Goal: Information Seeking & Learning: Check status

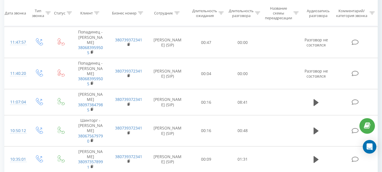
scroll to position [293, 0]
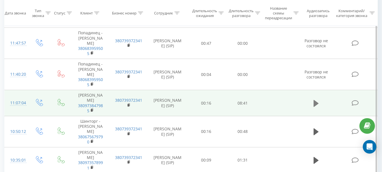
click at [317, 100] on icon at bounding box center [316, 103] width 5 height 7
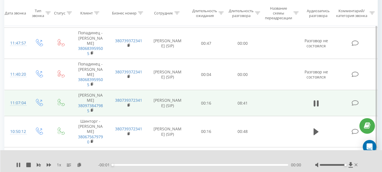
drag, startPoint x: 333, startPoint y: 165, endPoint x: 375, endPoint y: 165, distance: 42.2
click at [375, 165] on div "1 x - 00:01 00:00 00:00" at bounding box center [191, 161] width 382 height 22
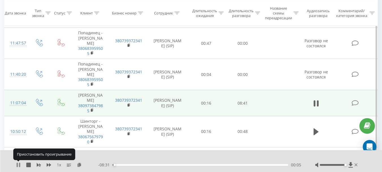
click at [20, 165] on icon at bounding box center [19, 164] width 1 height 5
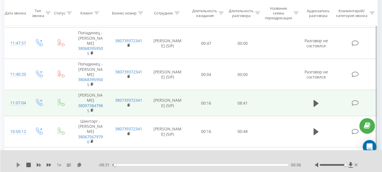
click at [18, 165] on icon at bounding box center [18, 164] width 3 height 5
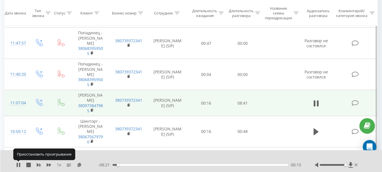
click at [18, 165] on icon at bounding box center [18, 164] width 5 height 5
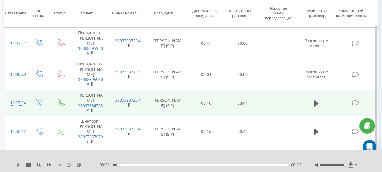
click at [18, 164] on icon at bounding box center [18, 164] width 3 height 5
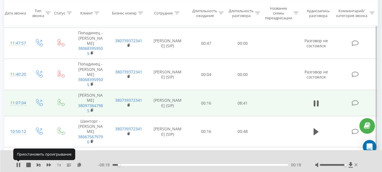
click at [18, 164] on icon at bounding box center [18, 164] width 5 height 5
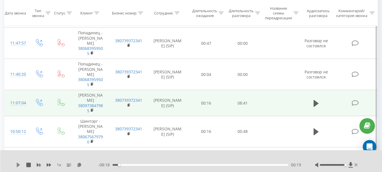
click at [18, 164] on icon at bounding box center [18, 164] width 3 height 5
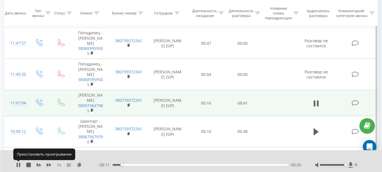
click at [18, 164] on icon at bounding box center [18, 164] width 5 height 5
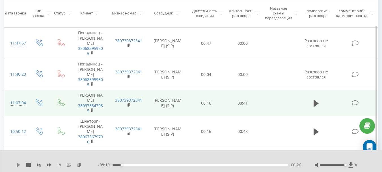
click at [19, 164] on icon at bounding box center [18, 164] width 3 height 5
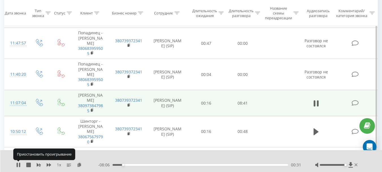
click at [19, 164] on icon at bounding box center [18, 164] width 5 height 5
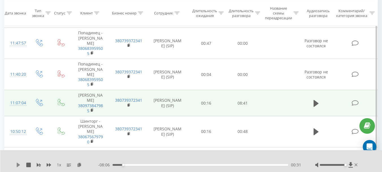
click at [19, 164] on icon at bounding box center [18, 164] width 3 height 5
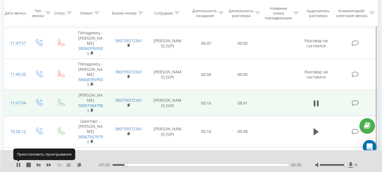
click at [19, 164] on icon at bounding box center [18, 164] width 5 height 5
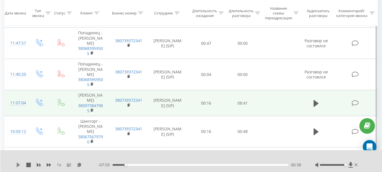
click at [18, 163] on icon at bounding box center [18, 164] width 3 height 5
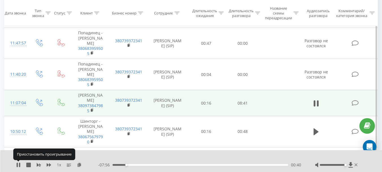
click at [18, 163] on icon at bounding box center [17, 164] width 1 height 5
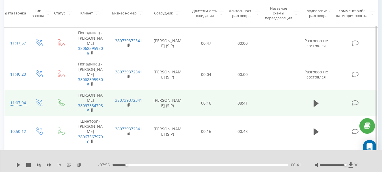
click at [16, 162] on div "1 x" at bounding box center [57, 165] width 82 height 6
click at [21, 164] on div "1 x" at bounding box center [57, 165] width 82 height 6
click at [19, 164] on icon at bounding box center [18, 164] width 3 height 5
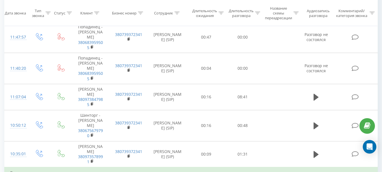
scroll to position [347, 0]
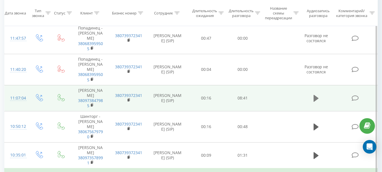
click at [315, 95] on icon at bounding box center [316, 98] width 5 height 7
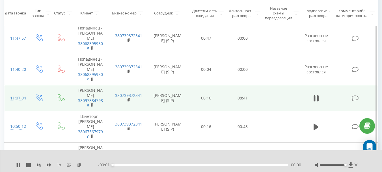
drag, startPoint x: 333, startPoint y: 165, endPoint x: 364, endPoint y: 165, distance: 31.1
click at [364, 165] on div "1 x - 00:01 00:00 00:00" at bounding box center [191, 161] width 382 height 22
click at [50, 163] on icon at bounding box center [49, 164] width 5 height 5
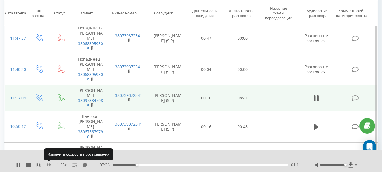
click at [50, 163] on icon at bounding box center [49, 164] width 5 height 5
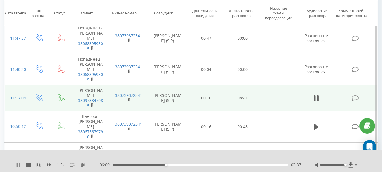
click at [18, 164] on icon at bounding box center [17, 164] width 1 height 5
click at [18, 163] on icon at bounding box center [18, 164] width 5 height 5
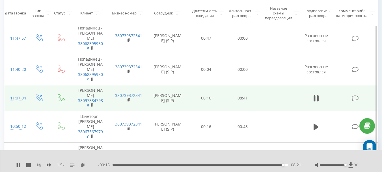
click at [38, 163] on icon at bounding box center [39, 164] width 5 height 5
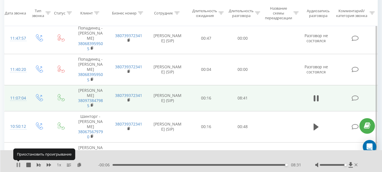
click at [18, 164] on icon at bounding box center [18, 164] width 5 height 5
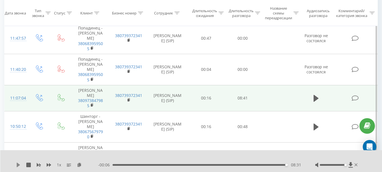
click at [18, 165] on icon at bounding box center [18, 164] width 3 height 5
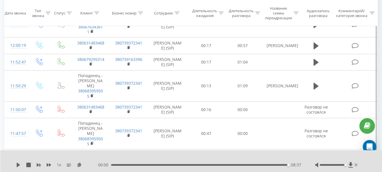
scroll to position [251, 0]
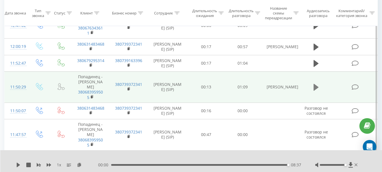
click at [314, 85] on icon at bounding box center [316, 87] width 5 height 7
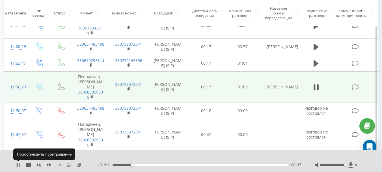
click at [19, 163] on icon at bounding box center [19, 164] width 1 height 5
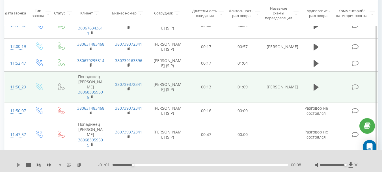
click at [19, 163] on icon at bounding box center [18, 164] width 5 height 5
click at [133, 165] on div "00:13" at bounding box center [201, 165] width 176 height 2
click at [18, 164] on icon at bounding box center [18, 164] width 5 height 5
click at [16, 163] on div "1 x - 00:59 00:10 00:10" at bounding box center [191, 161] width 382 height 22
click at [17, 164] on icon at bounding box center [18, 164] width 3 height 5
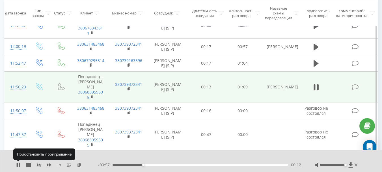
click at [17, 164] on icon at bounding box center [17, 164] width 1 height 5
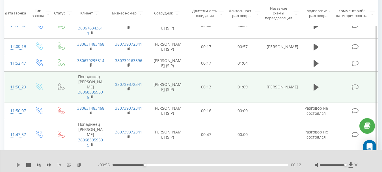
click at [20, 166] on icon at bounding box center [18, 164] width 5 height 5
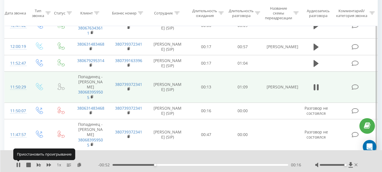
click at [20, 166] on icon at bounding box center [19, 164] width 1 height 5
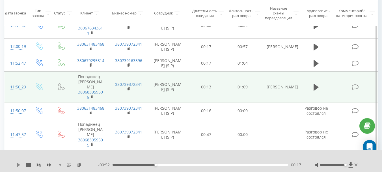
click at [18, 166] on icon at bounding box center [18, 164] width 3 height 5
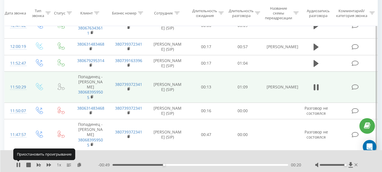
click at [18, 166] on icon at bounding box center [18, 164] width 5 height 5
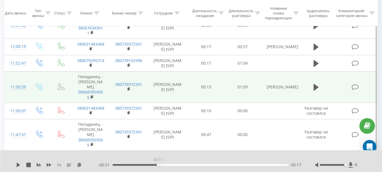
click at [158, 165] on div "00:17" at bounding box center [201, 165] width 176 height 2
click at [17, 163] on icon at bounding box center [18, 164] width 3 height 5
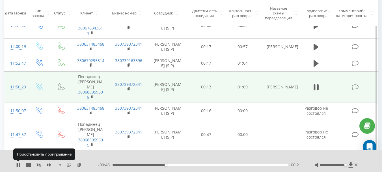
click at [17, 163] on icon at bounding box center [17, 164] width 1 height 5
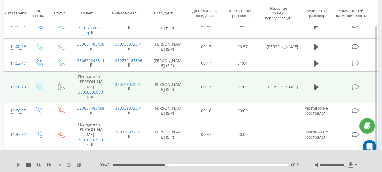
click at [20, 164] on icon at bounding box center [18, 164] width 5 height 5
click at [163, 166] on div "- 00:46 00:23 00:23" at bounding box center [199, 165] width 203 height 6
click at [163, 165] on div "00:23" at bounding box center [201, 165] width 176 height 2
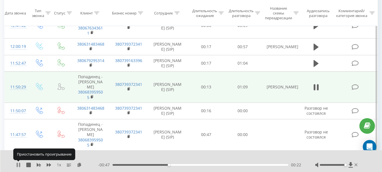
click at [18, 164] on icon at bounding box center [18, 164] width 5 height 5
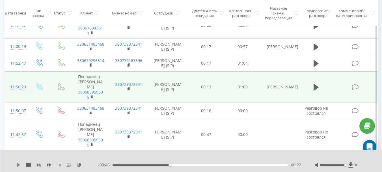
click at [17, 165] on icon at bounding box center [18, 164] width 3 height 5
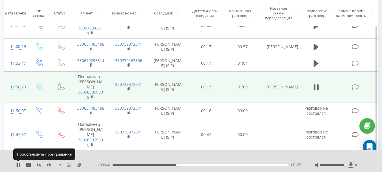
click at [17, 165] on icon at bounding box center [17, 164] width 1 height 5
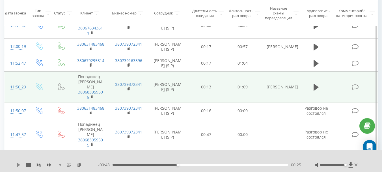
click at [18, 166] on icon at bounding box center [18, 164] width 3 height 5
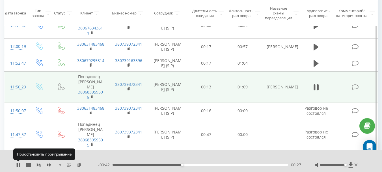
drag, startPoint x: 18, startPoint y: 166, endPoint x: 24, endPoint y: 167, distance: 6.5
click at [18, 166] on icon at bounding box center [18, 164] width 5 height 5
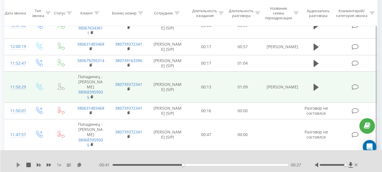
click at [18, 163] on icon at bounding box center [18, 164] width 5 height 5
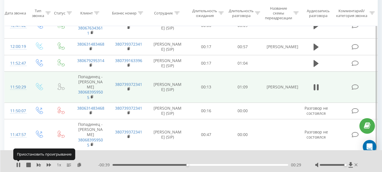
click at [18, 163] on icon at bounding box center [18, 164] width 5 height 5
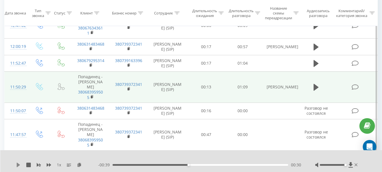
click at [18, 164] on icon at bounding box center [18, 164] width 3 height 5
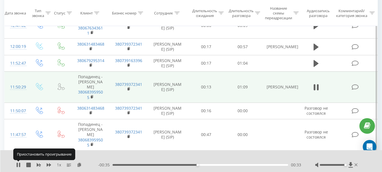
click at [18, 164] on icon at bounding box center [18, 164] width 5 height 5
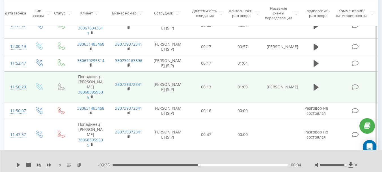
click at [194, 165] on div "00:34" at bounding box center [201, 165] width 176 height 2
click at [18, 164] on icon at bounding box center [18, 164] width 3 height 5
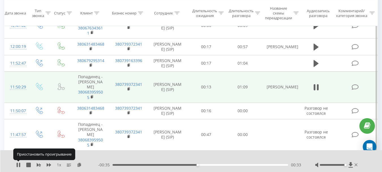
click at [18, 164] on icon at bounding box center [18, 164] width 5 height 5
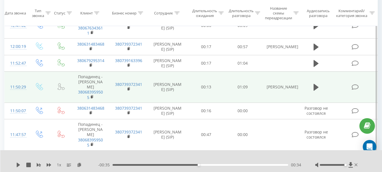
click at [18, 167] on div "1 x" at bounding box center [57, 165] width 82 height 6
click at [18, 165] on icon at bounding box center [18, 164] width 3 height 5
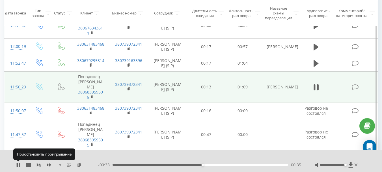
click at [18, 165] on icon at bounding box center [17, 164] width 1 height 5
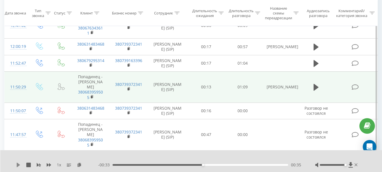
click at [17, 164] on icon at bounding box center [18, 164] width 3 height 5
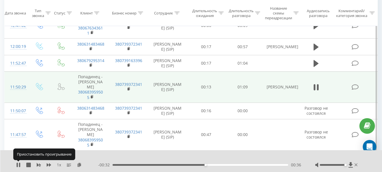
click at [17, 164] on icon at bounding box center [17, 164] width 1 height 5
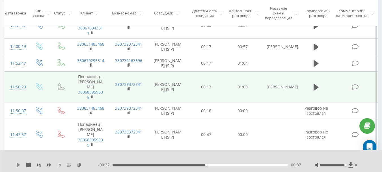
click at [18, 163] on icon at bounding box center [18, 164] width 5 height 5
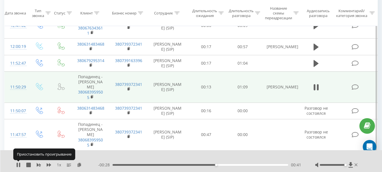
click at [18, 163] on icon at bounding box center [18, 164] width 5 height 5
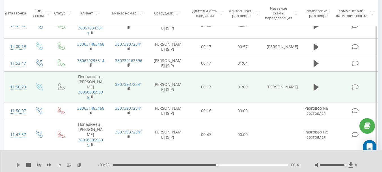
click at [19, 164] on icon at bounding box center [18, 164] width 3 height 5
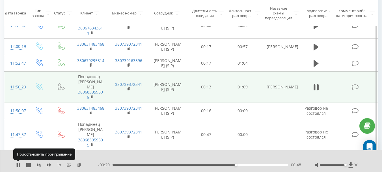
click at [19, 164] on icon at bounding box center [18, 164] width 5 height 5
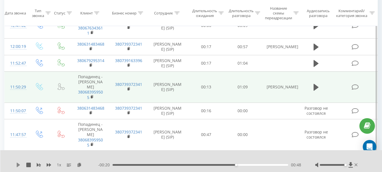
click at [18, 163] on icon at bounding box center [18, 164] width 3 height 5
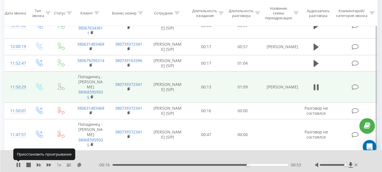
click at [18, 163] on icon at bounding box center [17, 164] width 1 height 5
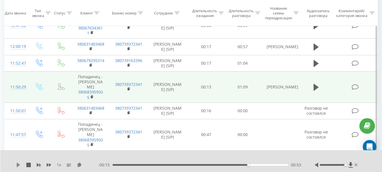
click at [18, 164] on icon at bounding box center [18, 164] width 3 height 5
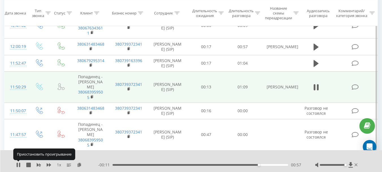
click at [18, 164] on icon at bounding box center [18, 164] width 5 height 5
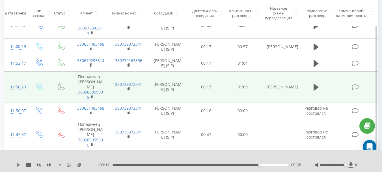
click at [18, 164] on icon at bounding box center [18, 164] width 3 height 5
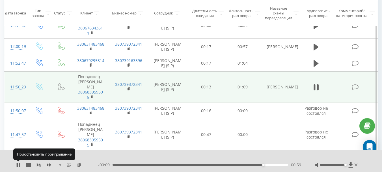
click at [18, 164] on icon at bounding box center [17, 164] width 1 height 5
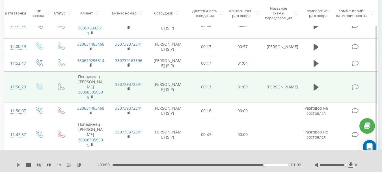
click at [19, 164] on icon at bounding box center [18, 164] width 5 height 5
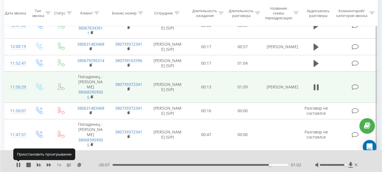
click at [19, 164] on icon at bounding box center [19, 164] width 1 height 5
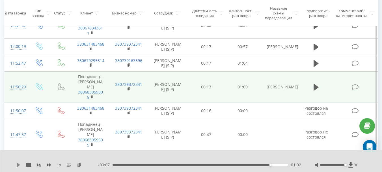
click at [18, 164] on icon at bounding box center [18, 164] width 3 height 5
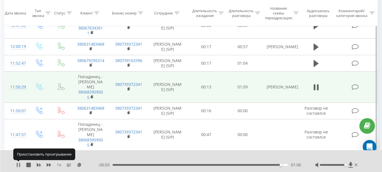
click at [18, 164] on icon at bounding box center [17, 164] width 1 height 5
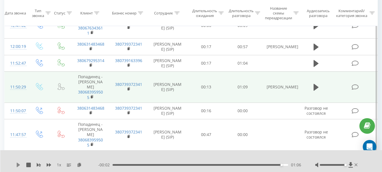
click at [17, 164] on icon at bounding box center [18, 164] width 3 height 5
